Goal: Task Accomplishment & Management: Use online tool/utility

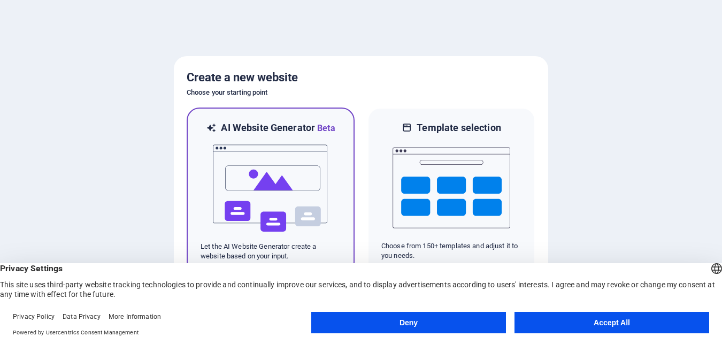
click at [297, 221] on img at bounding box center [271, 188] width 118 height 107
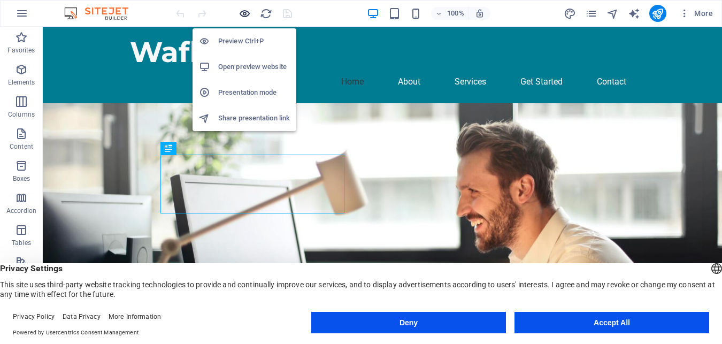
click at [246, 14] on icon "button" at bounding box center [245, 13] width 12 height 12
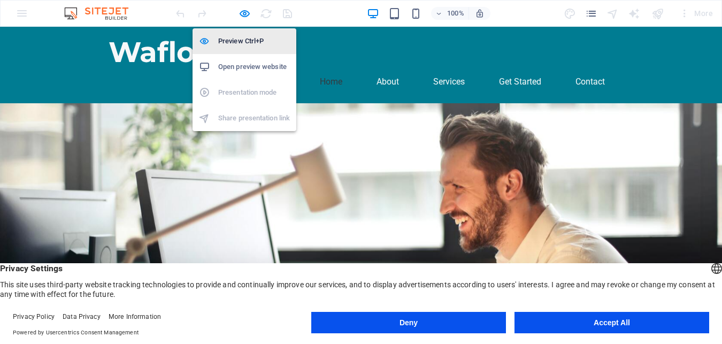
click at [239, 41] on h6 "Preview Ctrl+P" at bounding box center [254, 41] width 72 height 13
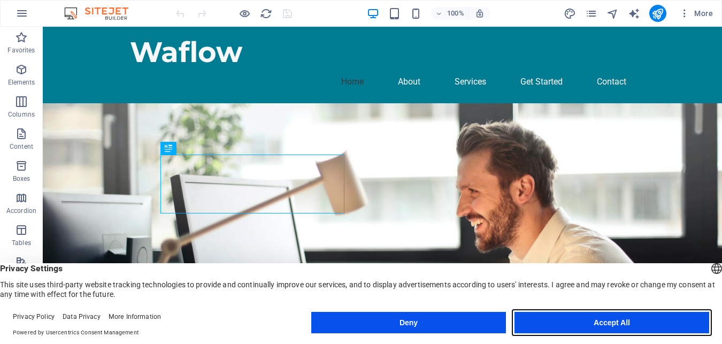
click at [587, 321] on button "Accept All" at bounding box center [612, 322] width 195 height 21
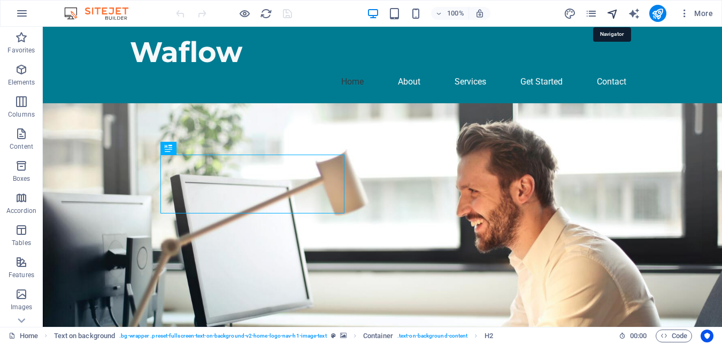
click at [614, 13] on icon "navigator" at bounding box center [613, 13] width 12 height 12
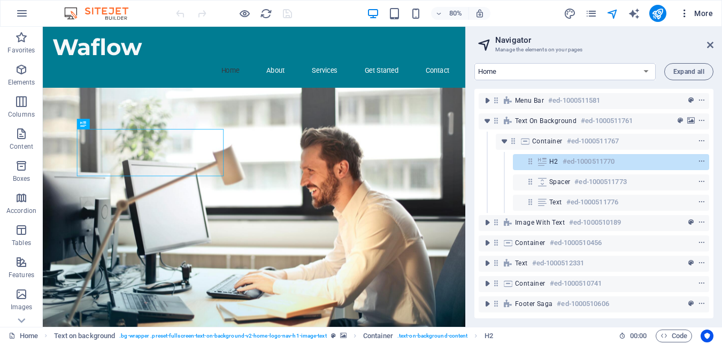
click at [685, 16] on icon "button" at bounding box center [684, 13] width 11 height 11
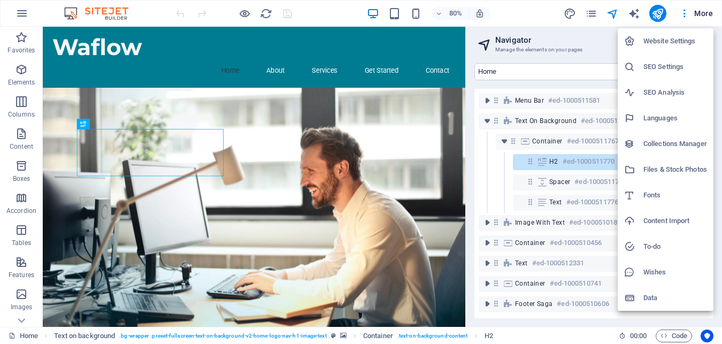
click at [289, 13] on div at bounding box center [361, 172] width 722 height 344
click at [324, 13] on div "Website Settings SEO Settings SEO Analysis Languages Collections Manager Files …" at bounding box center [361, 175] width 722 height 338
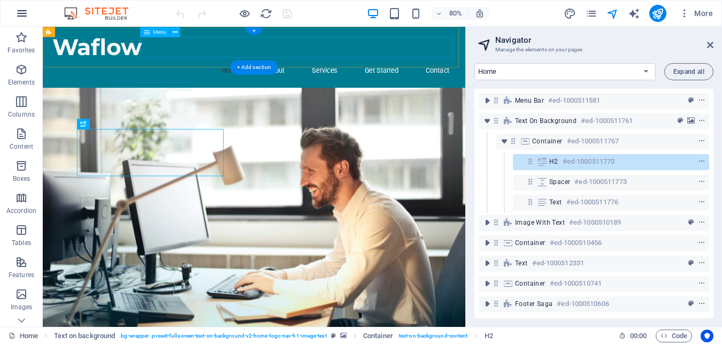
click at [16, 16] on icon "button" at bounding box center [22, 13] width 13 height 13
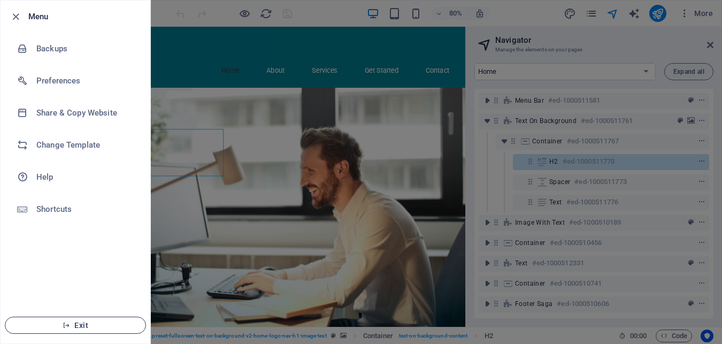
click at [88, 325] on span "Exit" at bounding box center [75, 325] width 123 height 9
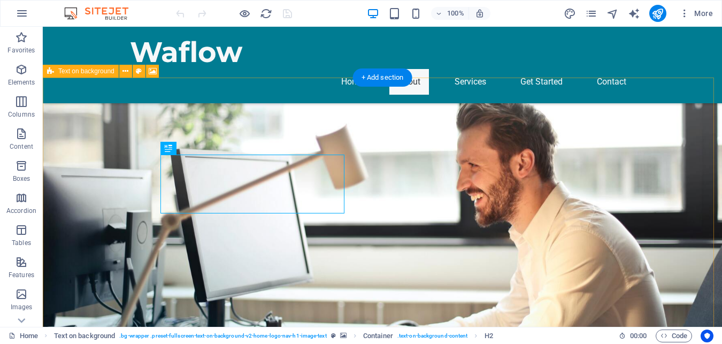
scroll to position [321, 0]
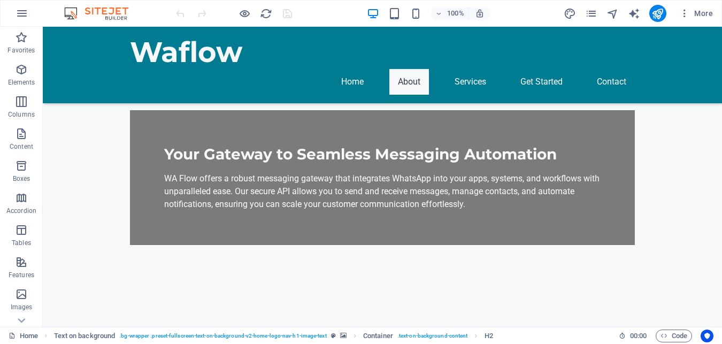
click at [466, 69] on nav "Home About Services Get Started Contact" at bounding box center [382, 82] width 505 height 26
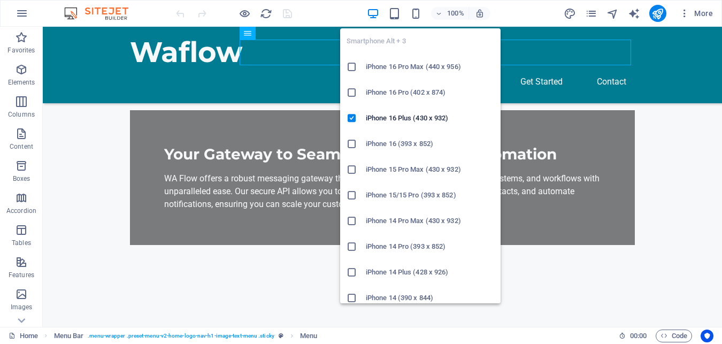
click at [417, 14] on icon "button" at bounding box center [416, 13] width 12 height 12
click at [412, 68] on h6 "iPhone 16 Pro Max (440 x 956)" at bounding box center [430, 66] width 128 height 13
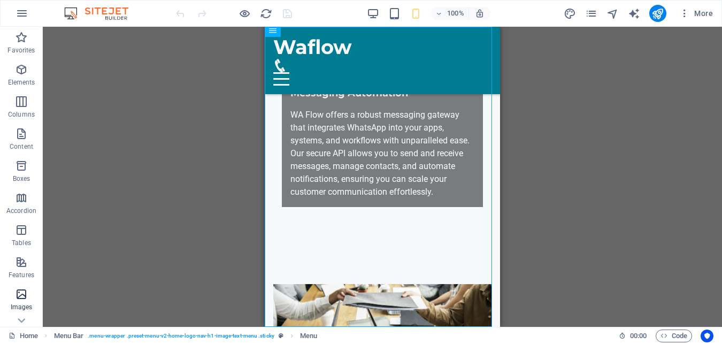
scroll to position [525, 0]
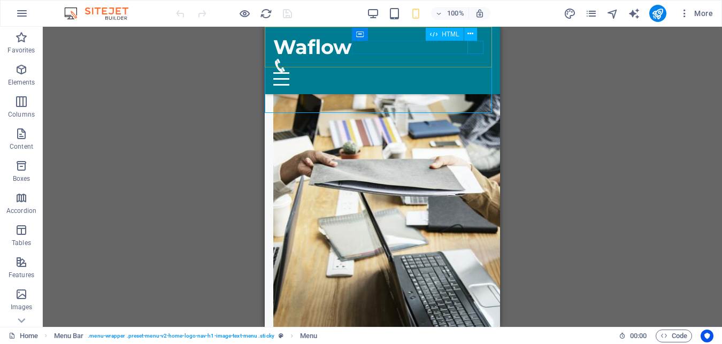
click at [476, 72] on div at bounding box center [382, 78] width 218 height 13
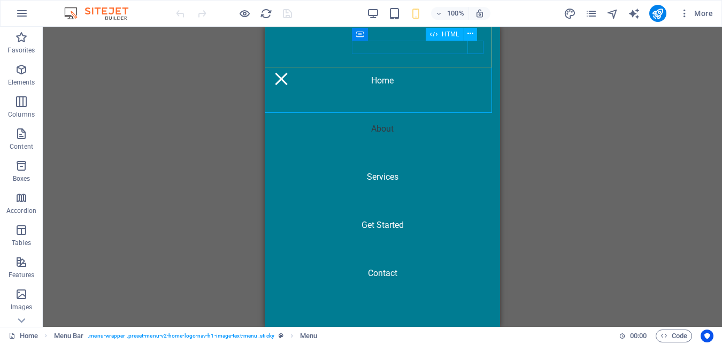
click at [289, 72] on div at bounding box center [281, 78] width 16 height 13
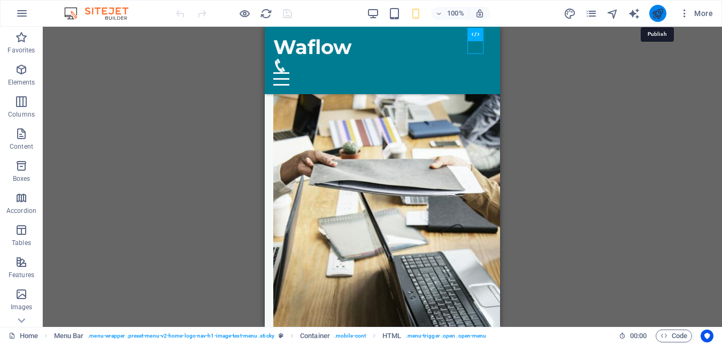
click at [659, 13] on icon "publish" at bounding box center [658, 13] width 12 height 12
